Goal: Transaction & Acquisition: Purchase product/service

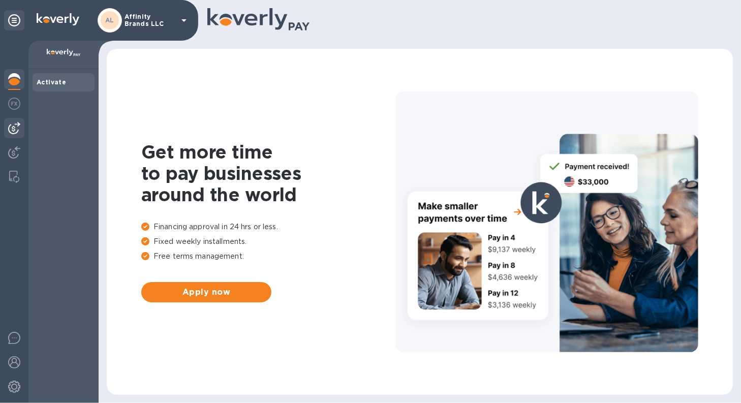
click at [9, 133] on img at bounding box center [14, 128] width 12 height 12
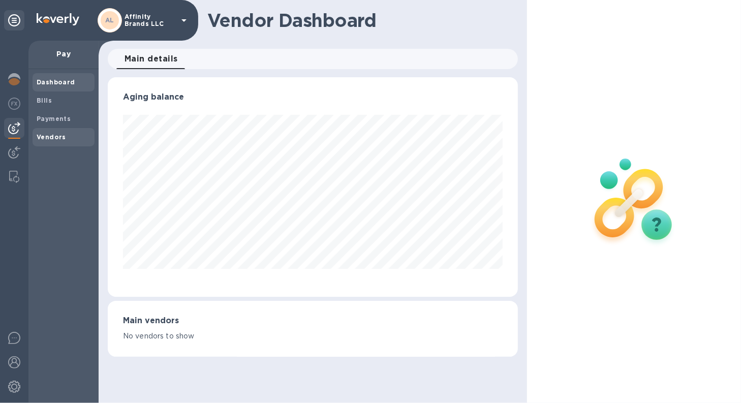
scroll to position [507908, 507722]
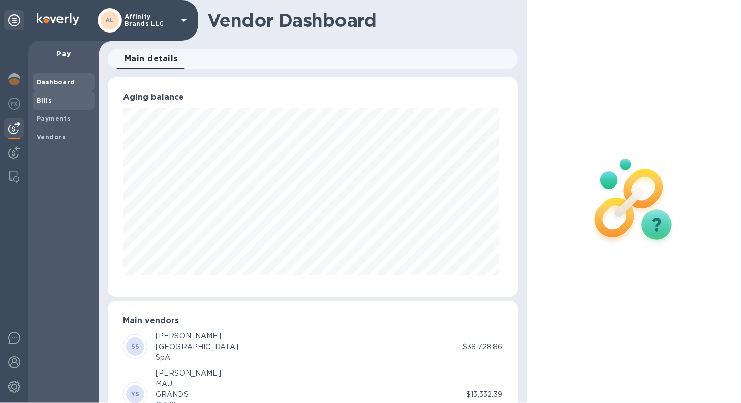
click at [48, 102] on b "Bills" at bounding box center [44, 101] width 15 height 8
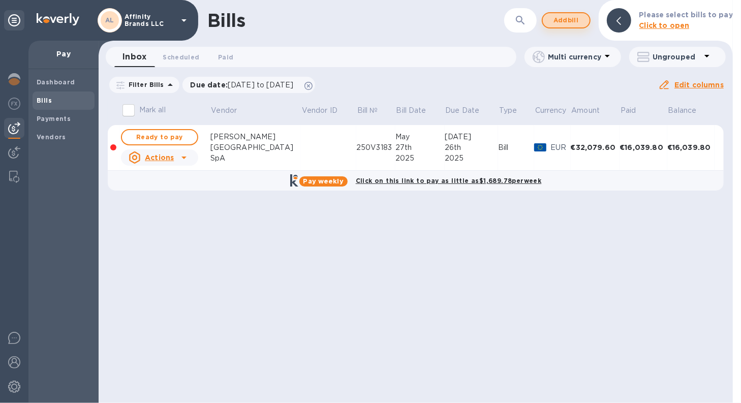
click at [565, 15] on span "Add bill" at bounding box center [566, 20] width 30 height 12
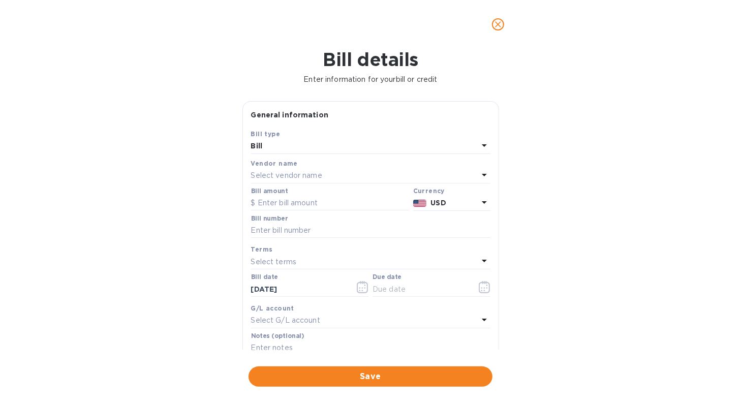
click at [481, 177] on icon at bounding box center [484, 175] width 12 height 12
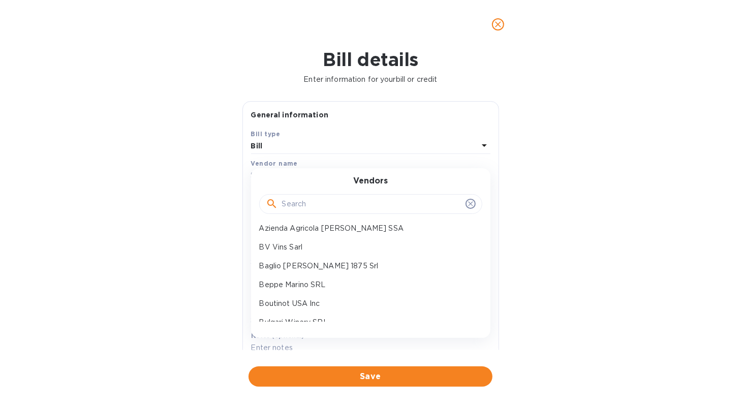
scroll to position [152, 0]
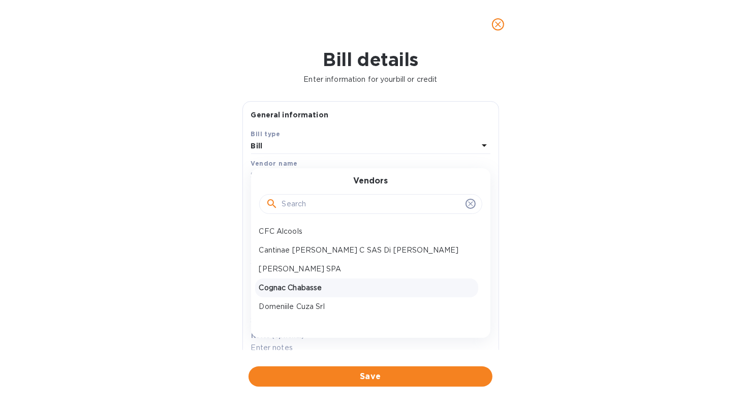
click at [360, 288] on p "Cognac Chabasse" at bounding box center [366, 288] width 215 height 11
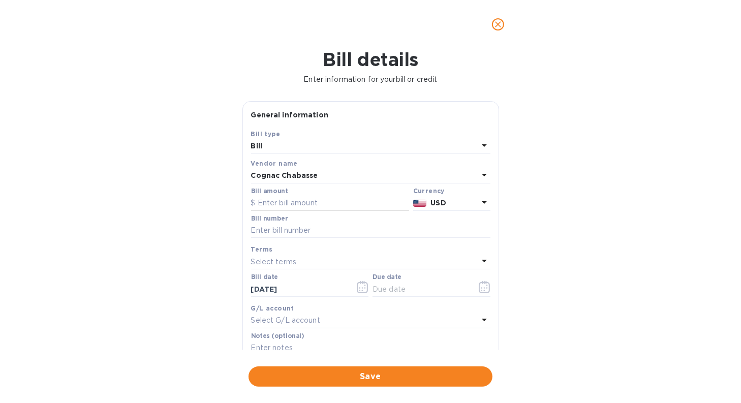
click at [310, 197] on input "text" at bounding box center [330, 203] width 158 height 15
type input "24,818.40"
click at [482, 203] on icon at bounding box center [484, 202] width 5 height 3
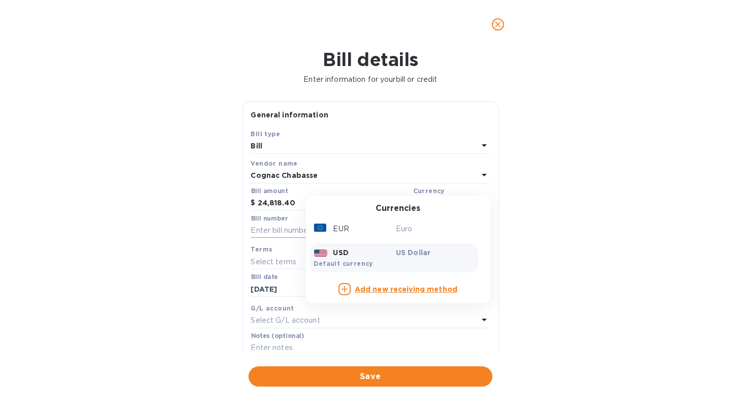
click at [365, 230] on div "EUR" at bounding box center [353, 229] width 82 height 15
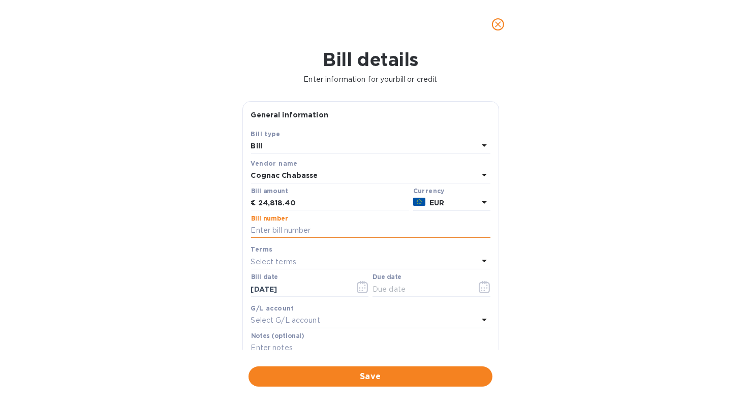
click at [326, 232] on input "text" at bounding box center [370, 230] width 239 height 15
click at [498, 28] on icon "close" at bounding box center [498, 24] width 10 height 10
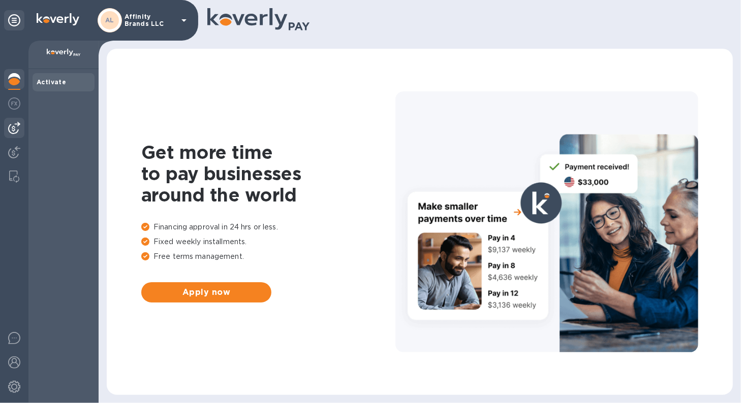
click at [11, 136] on div at bounding box center [14, 128] width 20 height 20
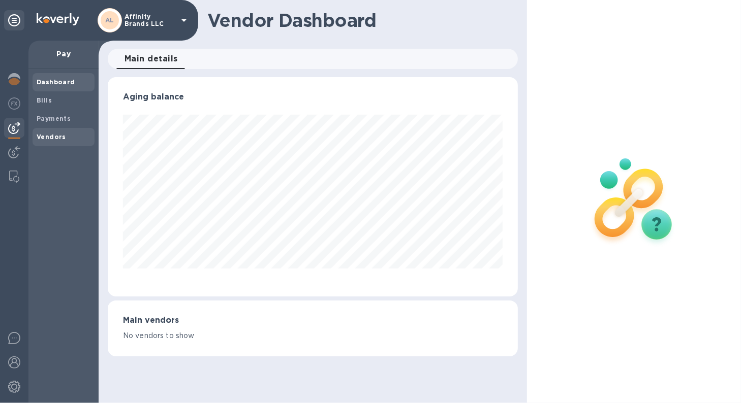
scroll to position [220, 410]
click at [37, 139] on b "Vendors" at bounding box center [51, 137] width 29 height 8
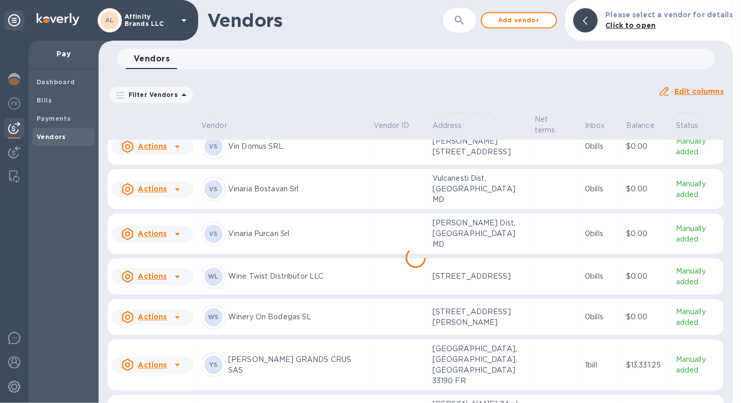
scroll to position [1739, 0]
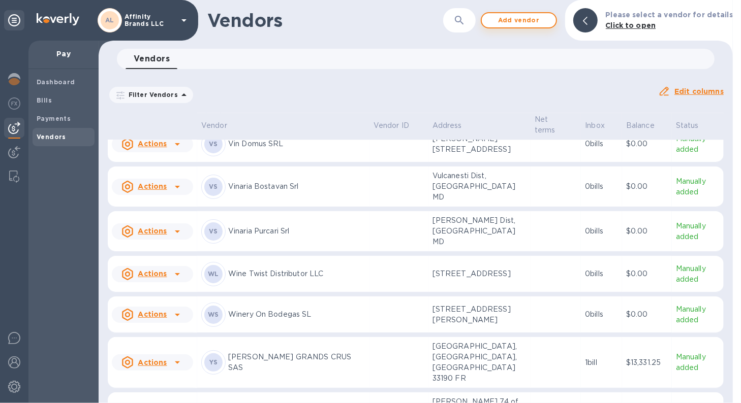
click at [514, 24] on span "Add vendor" at bounding box center [519, 20] width 58 height 12
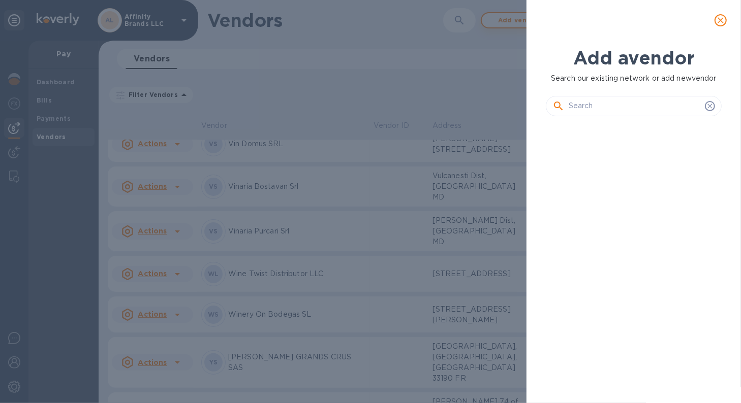
scroll to position [245, 179]
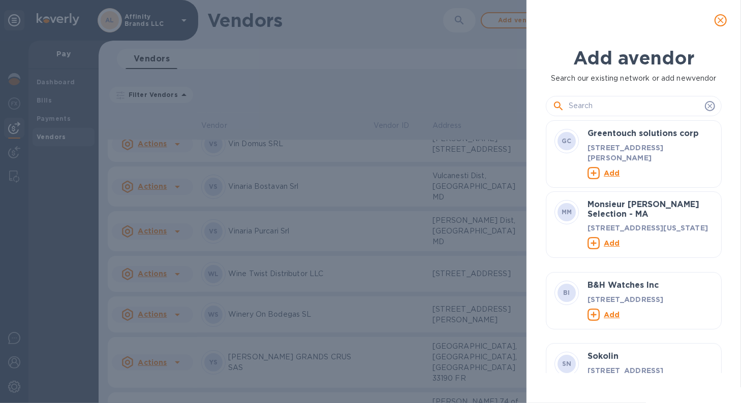
click at [718, 21] on icon "close" at bounding box center [720, 20] width 10 height 10
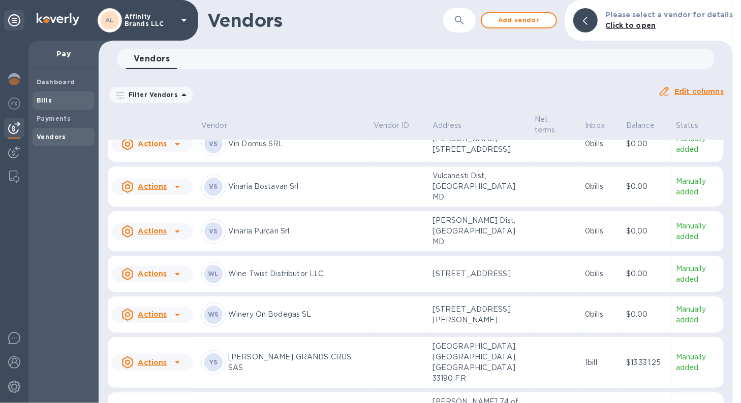
click at [37, 102] on b "Bills" at bounding box center [44, 101] width 15 height 8
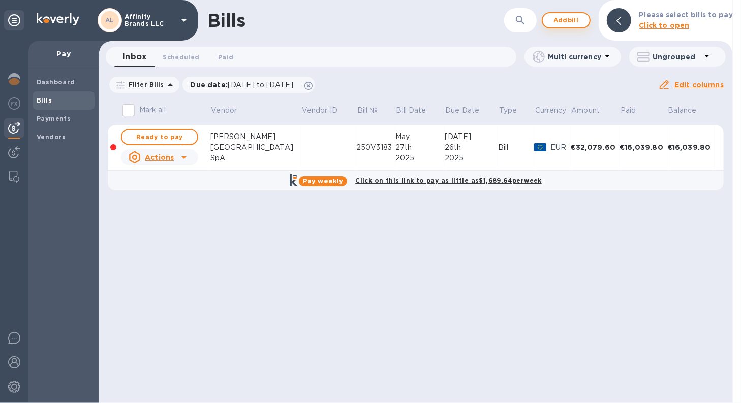
click at [570, 22] on span "Add bill" at bounding box center [566, 20] width 30 height 12
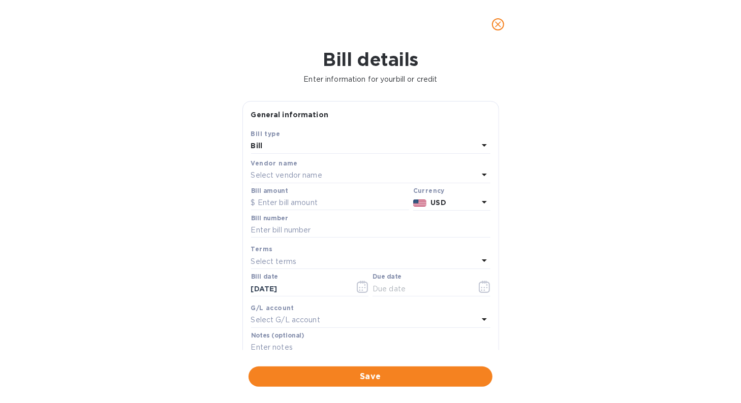
click at [481, 170] on icon at bounding box center [484, 175] width 12 height 12
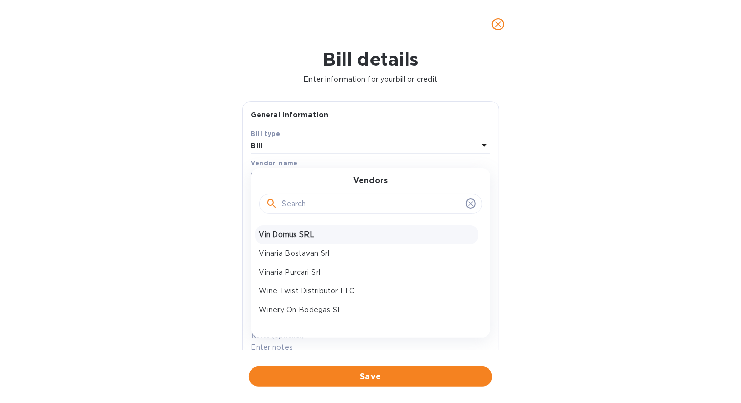
scroll to position [635, 0]
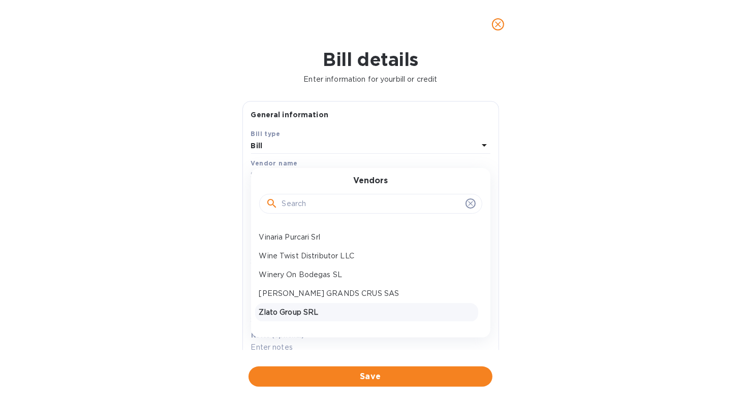
click at [285, 315] on p "Zlato Group SRL" at bounding box center [366, 312] width 215 height 11
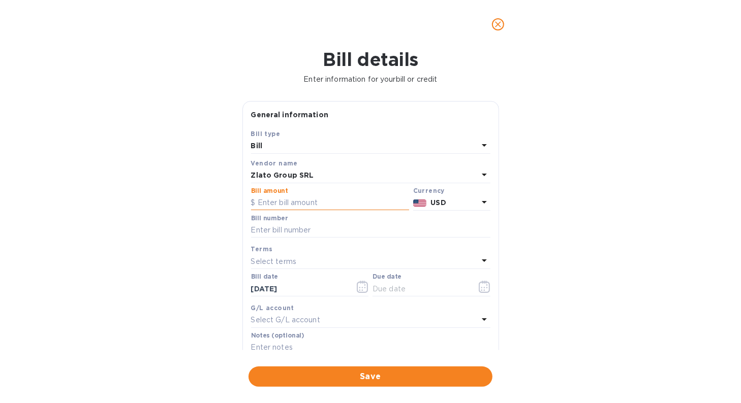
click at [312, 202] on input "text" at bounding box center [330, 203] width 158 height 15
type input "10,000.00"
click at [350, 226] on input "text" at bounding box center [370, 230] width 239 height 15
type input "Proforma Invoice 8 of 08.09.25"
click at [479, 264] on icon at bounding box center [484, 261] width 12 height 12
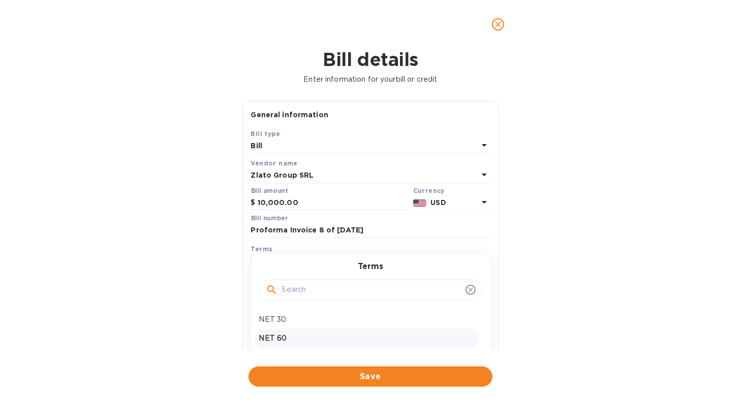
click at [379, 336] on p "NET 60" at bounding box center [366, 338] width 215 height 11
type input "11/11/2025"
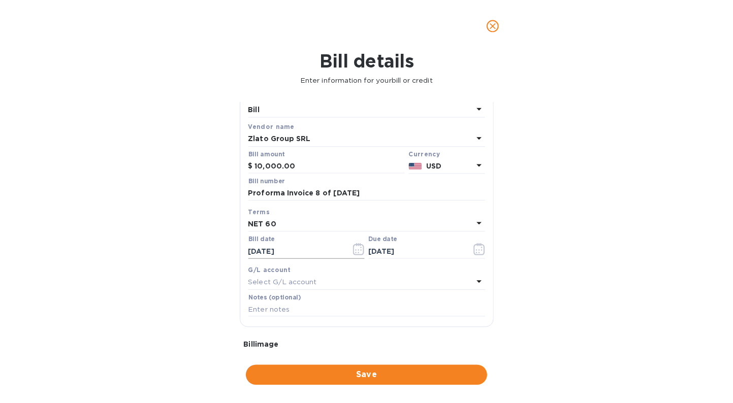
scroll to position [51, 0]
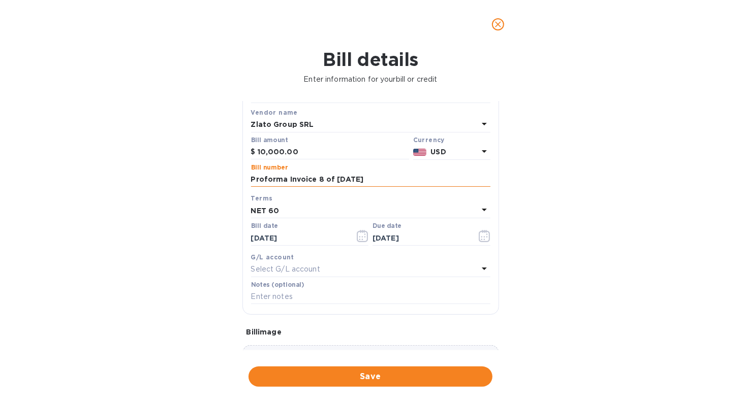
drag, startPoint x: 251, startPoint y: 177, endPoint x: 379, endPoint y: 180, distance: 128.1
click at [379, 180] on input "Proforma Invoice 8 of 08.09.25" at bounding box center [370, 179] width 239 height 15
click at [291, 299] on input "text" at bounding box center [370, 297] width 239 height 15
paste input "Proforma Invoice 8 of 08.09.25"
click at [252, 296] on input "Proforma Invoice 8 of 08.09.25" at bounding box center [370, 297] width 239 height 15
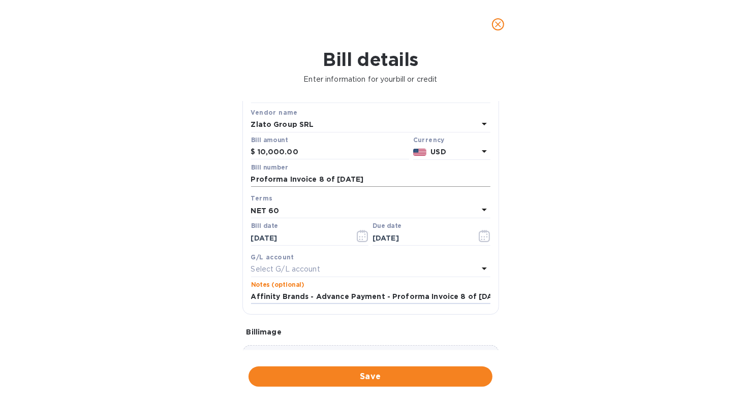
type input "Affinity Brands - Advance Payment - Proforma Invoice 8 of 08.09.25"
click at [379, 180] on input "Proforma Invoice 8 of 08.09.25" at bounding box center [370, 179] width 239 height 15
click at [250, 178] on div "Bill number Proforma Invoice 8 of 08.09.25" at bounding box center [370, 176] width 243 height 29
click at [251, 178] on input "Proforma Invoice 8 of 08.09.25" at bounding box center [370, 179] width 239 height 15
type input "Advance Payment - Proforma Invoice 8 of 08.09.25"
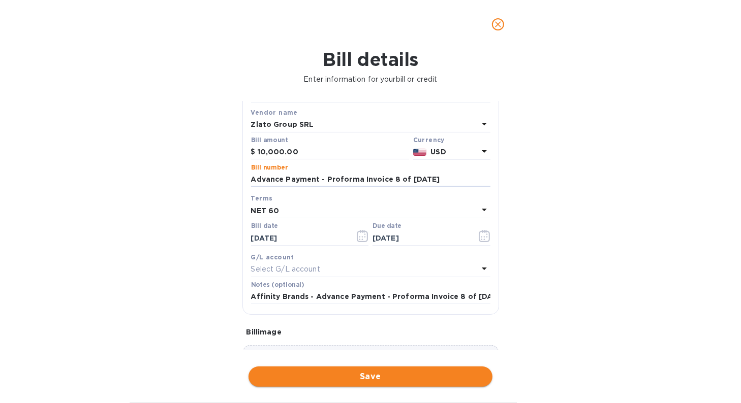
click at [338, 378] on span "Save" at bounding box center [371, 377] width 228 height 12
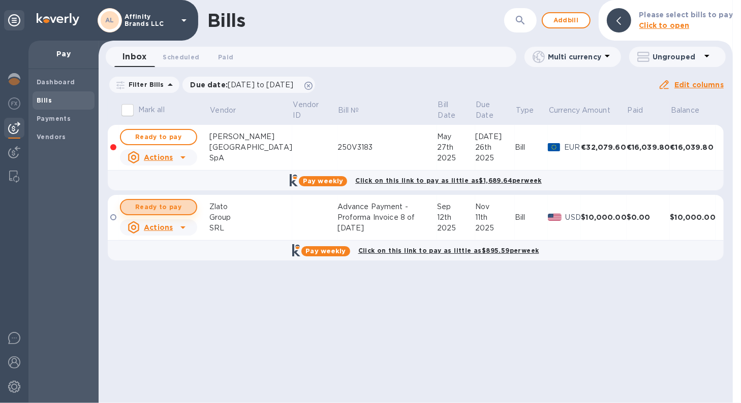
click at [159, 211] on span "Ready to pay" at bounding box center [158, 207] width 59 height 12
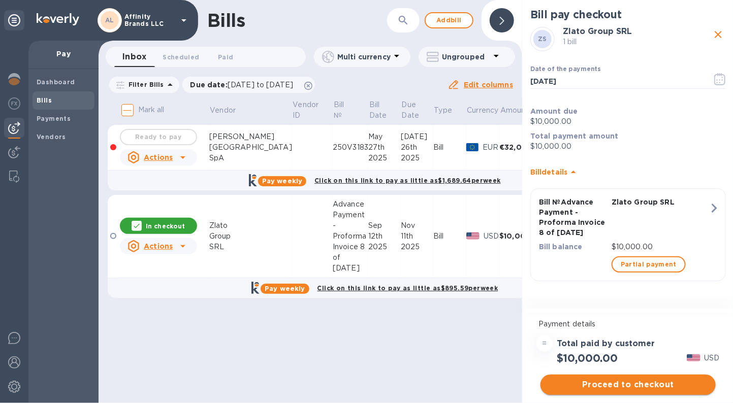
click at [586, 390] on span "Proceed to checkout" at bounding box center [628, 385] width 159 height 12
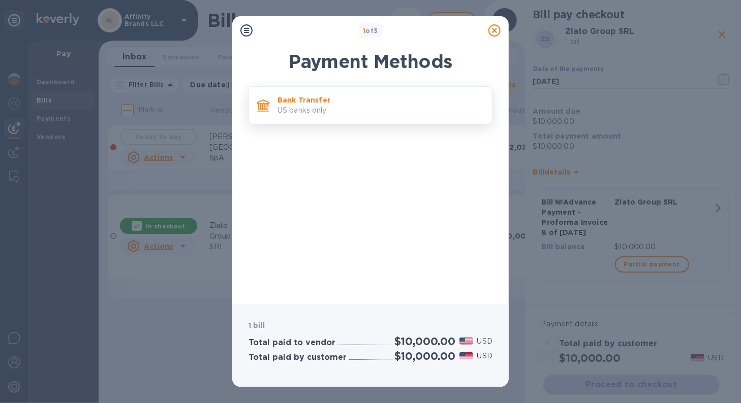
click at [327, 118] on div "Bank Transfer US banks only." at bounding box center [380, 105] width 214 height 29
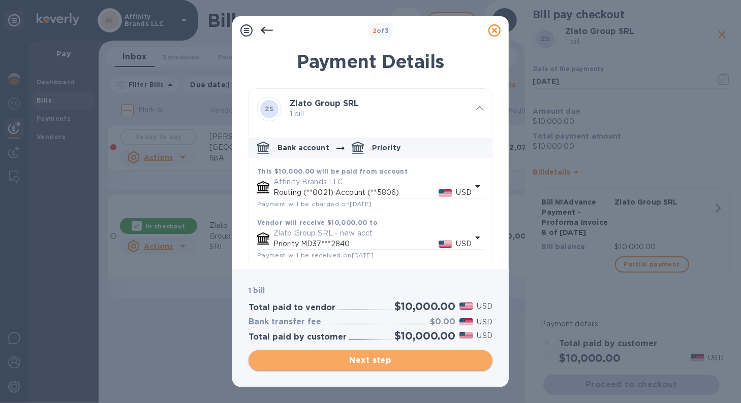
click at [320, 360] on span "Next step" at bounding box center [371, 361] width 228 height 12
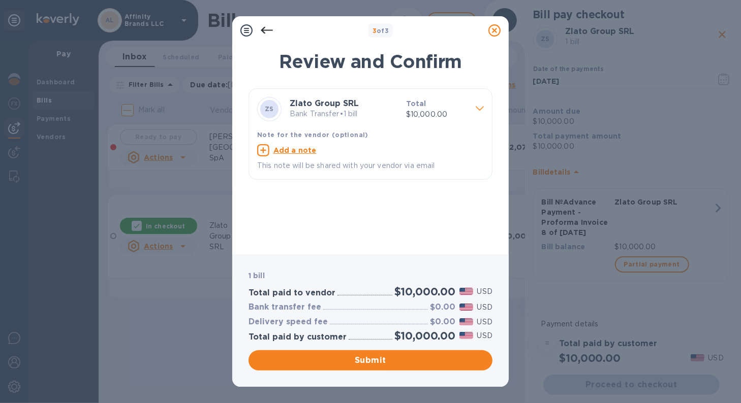
click at [354, 115] on p "Bank Transfer • 1 bill" at bounding box center [344, 114] width 108 height 11
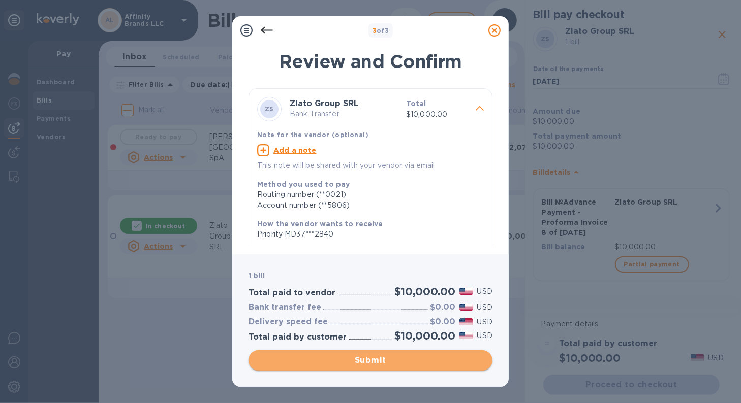
click at [378, 365] on span "Submit" at bounding box center [371, 361] width 228 height 12
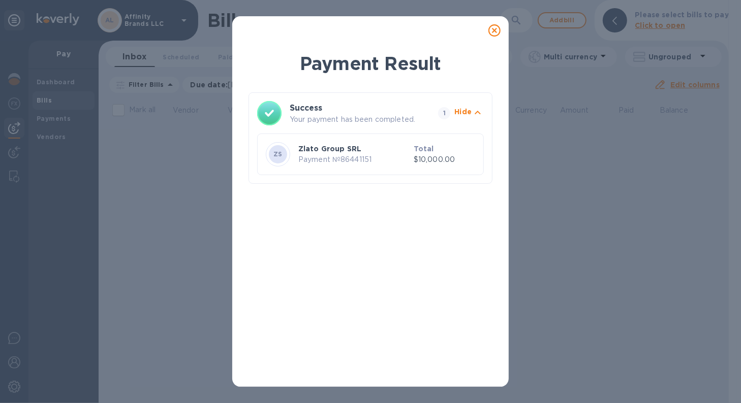
click at [494, 33] on icon at bounding box center [494, 30] width 12 height 12
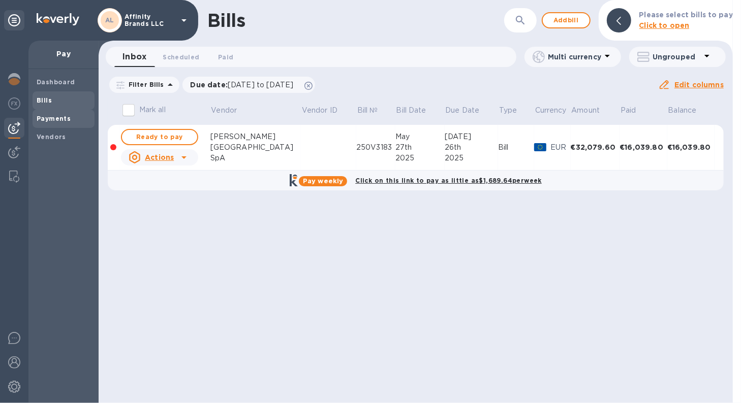
click at [37, 115] on b "Payments" at bounding box center [54, 119] width 34 height 8
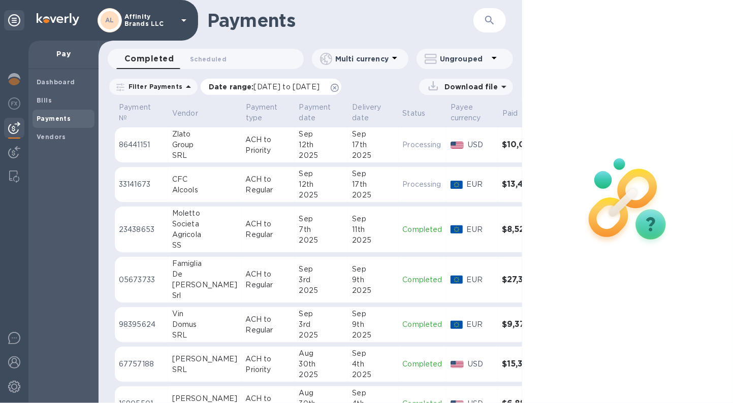
click at [285, 89] on span "08/12/2025 to 09/13/2025" at bounding box center [287, 87] width 66 height 8
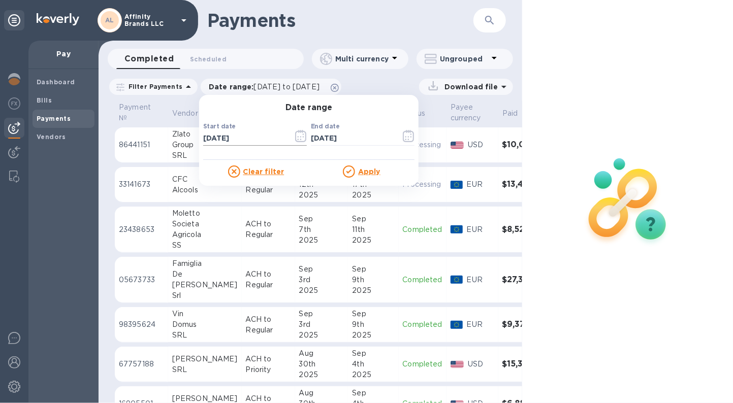
click at [295, 139] on icon "button" at bounding box center [301, 136] width 12 height 12
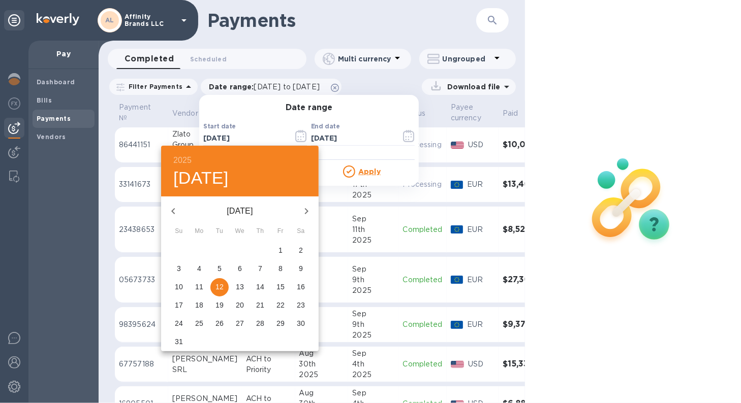
click at [307, 209] on icon "button" at bounding box center [306, 211] width 12 height 12
click at [278, 267] on p "12" at bounding box center [280, 269] width 8 height 10
type input "[DATE]"
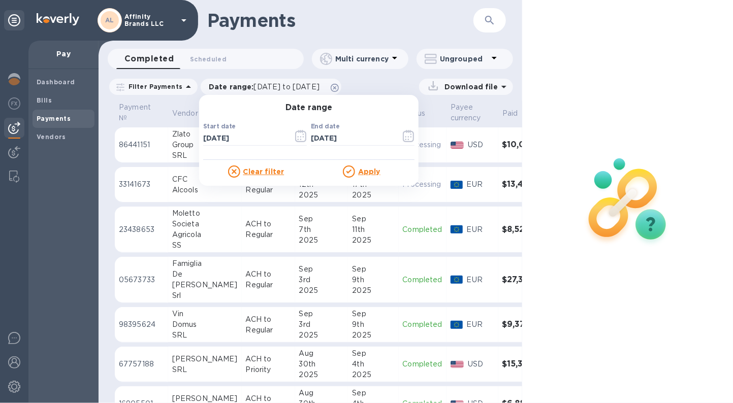
click at [366, 172] on u "Apply" at bounding box center [369, 172] width 22 height 8
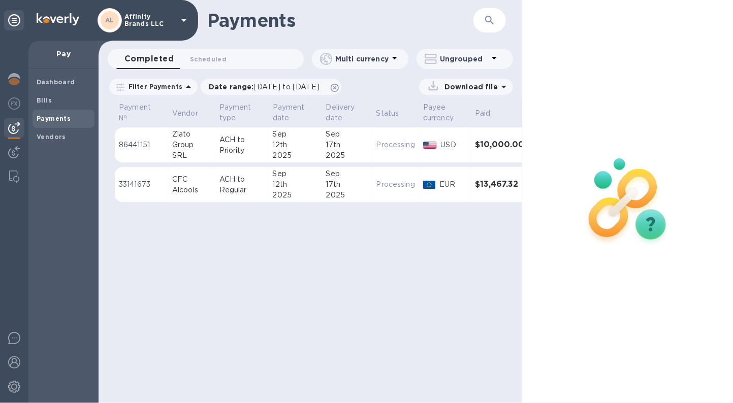
click at [436, 87] on icon at bounding box center [433, 84] width 5 height 7
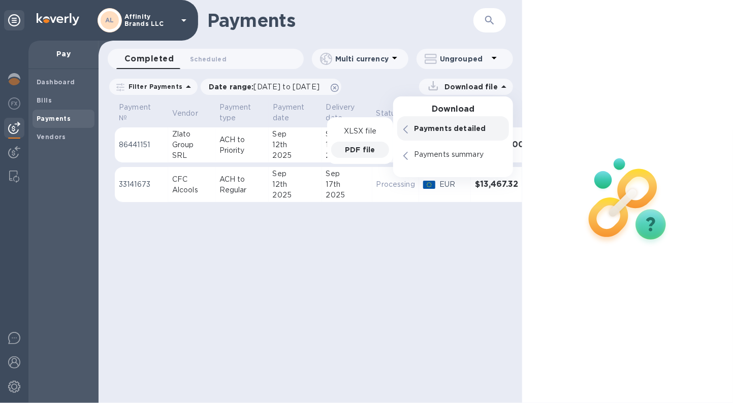
click at [360, 149] on p "PDF file" at bounding box center [360, 150] width 30 height 10
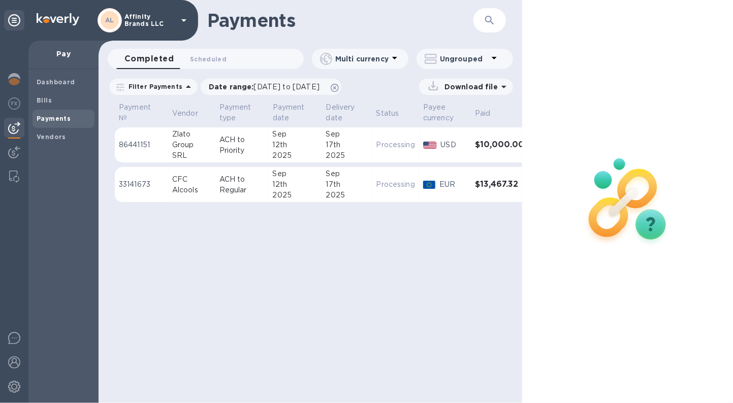
click at [626, 83] on div at bounding box center [628, 201] width 212 height 403
